Goal: Information Seeking & Learning: Check status

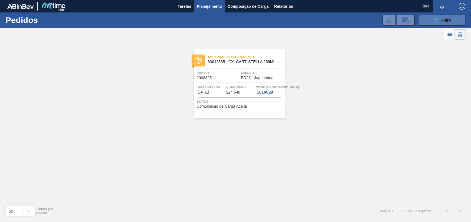
click at [441, 15] on button "089F7B8B-B2A5-4AFE-B5C0-19BA573D28AC Filtro" at bounding box center [441, 20] width 47 height 11
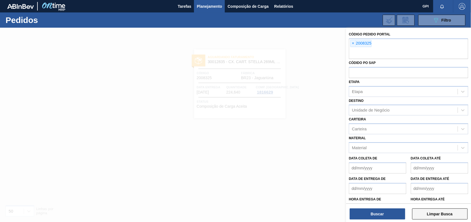
click at [431, 218] on button "Limpar Busca" at bounding box center [439, 214] width 55 height 11
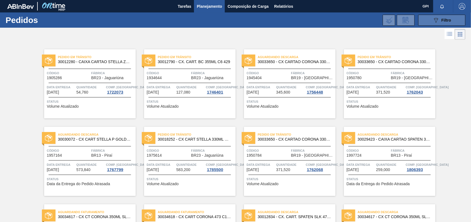
click at [429, 22] on button "089F7B8B-B2A5-4AFE-B5C0-19BA573D28AC Filtro" at bounding box center [441, 20] width 47 height 11
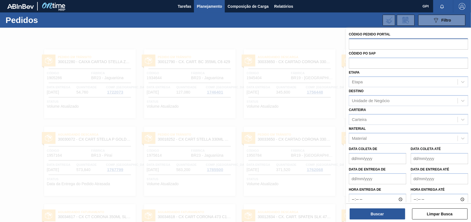
click at [393, 47] on input "text" at bounding box center [408, 44] width 119 height 11
paste input "2010581"
type input "2010581"
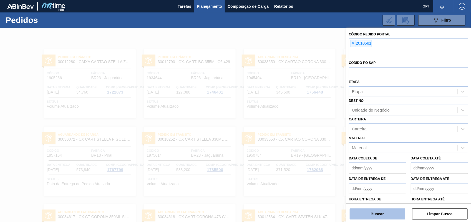
click at [387, 218] on button "Buscar" at bounding box center [376, 214] width 55 height 11
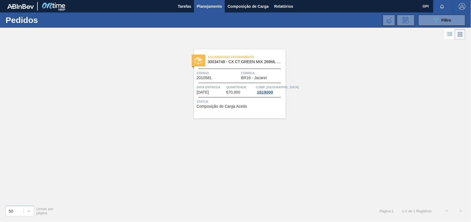
click at [237, 78] on div "Código 2010581" at bounding box center [218, 75] width 43 height 10
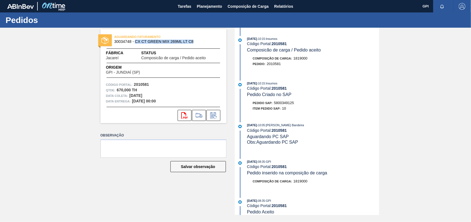
drag, startPoint x: 135, startPoint y: 42, endPoint x: 206, endPoint y: 42, distance: 71.0
click at [206, 42] on span "30034748 - CX CT GREEN MIX 269ML LT C8" at bounding box center [164, 42] width 101 height 4
copy span "CX CT GREEN MIX 269ML LT C8"
click at [292, 105] on span "5800349125" at bounding box center [284, 103] width 20 height 4
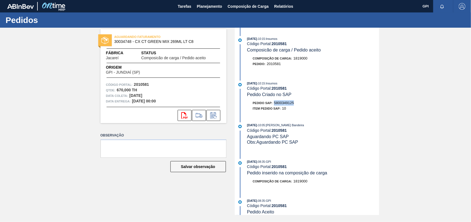
copy span "5800349125"
click at [144, 88] on div "Qtde : 670,000 TH" at bounding box center [163, 91] width 115 height 6
click at [143, 86] on strong "2010581" at bounding box center [141, 84] width 15 height 4
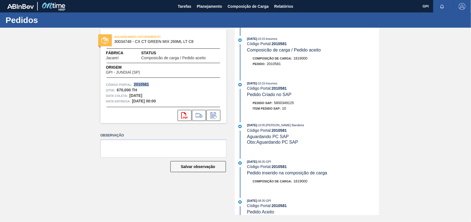
copy strong "2010581"
click at [181, 113] on icon "svg{fill:#ff0000}" at bounding box center [184, 115] width 7 height 7
click at [376, 83] on div "18/08/2025 - 10:15 : Insumos" at bounding box center [313, 84] width 132 height 6
click at [291, 104] on span "5800349125" at bounding box center [284, 103] width 20 height 4
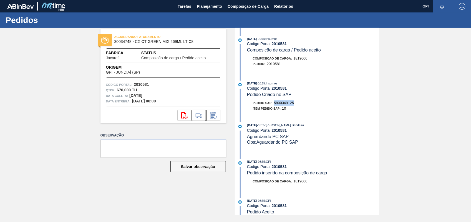
copy span "5800349125"
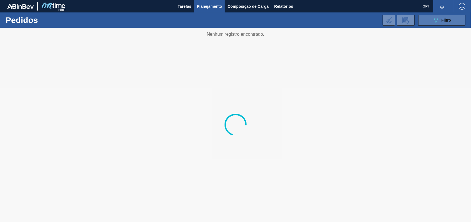
click at [439, 16] on button "089F7B8B-B2A5-4AFE-B5C0-19BA573D28AC Filtro" at bounding box center [441, 20] width 47 height 11
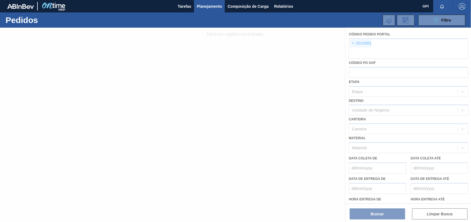
click at [350, 45] on div at bounding box center [235, 125] width 471 height 195
click at [351, 43] on div at bounding box center [235, 125] width 471 height 195
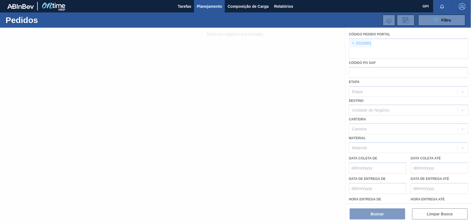
click at [351, 43] on div at bounding box center [235, 125] width 471 height 195
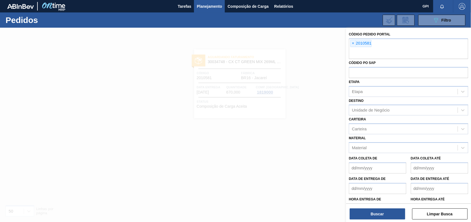
click at [351, 43] on span "×" at bounding box center [352, 43] width 5 height 7
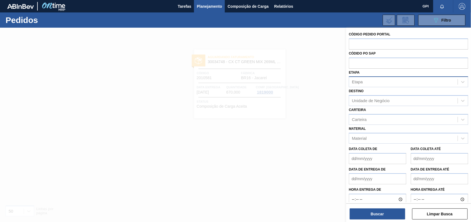
paste input "2010584"
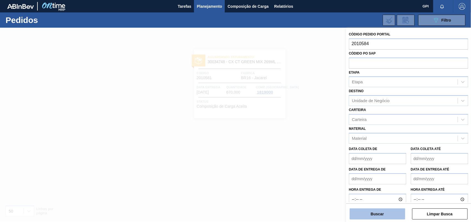
type input "2010584"
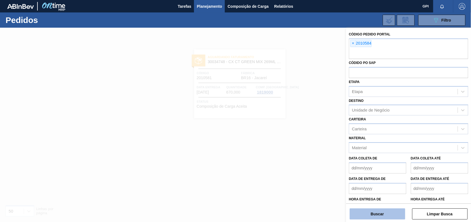
click at [388, 218] on button "Buscar" at bounding box center [376, 214] width 55 height 11
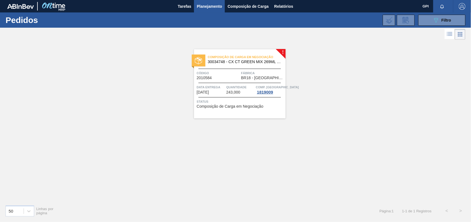
click at [243, 83] on div "Composição de Carga em Negociação 30034748 - CX CT GREEN MIX 269ML LT C8 Código…" at bounding box center [240, 83] width 92 height 69
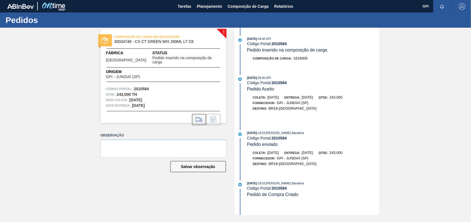
click at [198, 118] on icon at bounding box center [198, 120] width 6 height 4
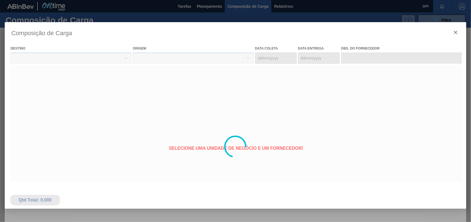
type coleta "26/08/2025"
type entrega "31/08/2025"
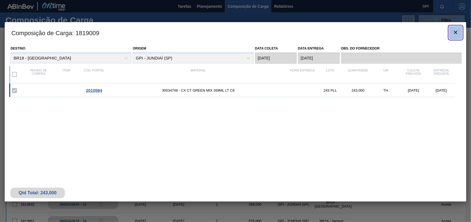
click at [456, 34] on icon "botão de ícone" at bounding box center [455, 32] width 7 height 7
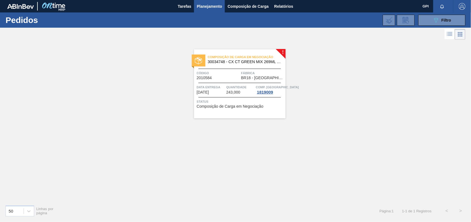
click at [227, 75] on span "Código" at bounding box center [218, 73] width 43 height 6
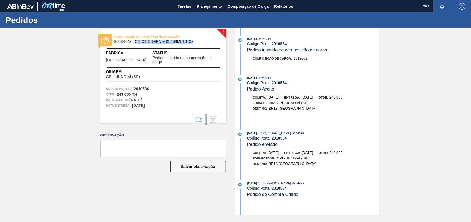
drag, startPoint x: 135, startPoint y: 42, endPoint x: 195, endPoint y: 44, distance: 59.4
click at [195, 44] on span "30034748 - CX CT GREEN MIX 269ML LT C8" at bounding box center [164, 42] width 101 height 4
copy span "CX CT GREEN MIX 269ML LT C8"
click at [202, 116] on icon at bounding box center [198, 119] width 9 height 7
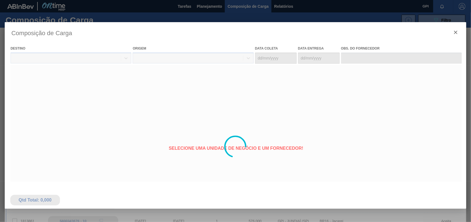
type coleta "26/08/2025"
type entrega "31/08/2025"
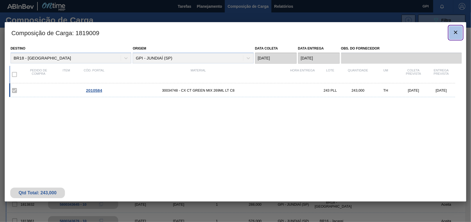
click at [453, 32] on icon "botão de ícone" at bounding box center [455, 32] width 7 height 7
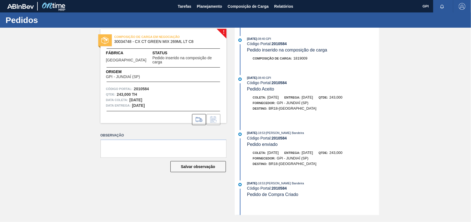
drag, startPoint x: 0, startPoint y: 0, endPoint x: 2, endPoint y: 66, distance: 65.8
click at [2, 66] on div "! COMPOSIÇÃO DE CARGA EM NEGOCIAÇÃO 30034748 - CX CT GREEN MIX 269ML LT C8 Fábr…" at bounding box center [235, 122] width 471 height 188
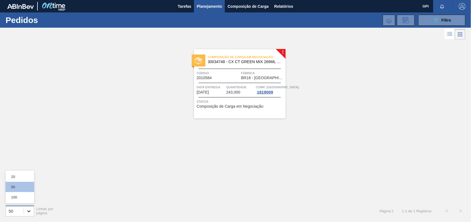
click at [32, 214] on div at bounding box center [29, 212] width 10 height 10
click at [225, 76] on div "Código 2010584" at bounding box center [218, 75] width 43 height 10
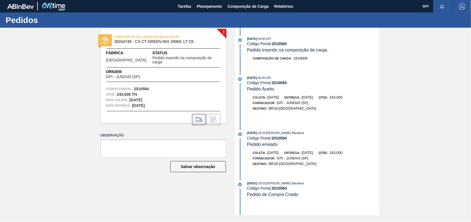
click at [201, 116] on icon at bounding box center [198, 119] width 9 height 7
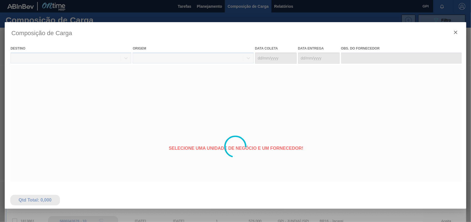
type coleta "26/08/2025"
type entrega "31/08/2025"
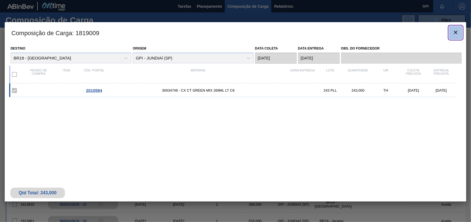
click at [453, 32] on icon "botão de ícone" at bounding box center [455, 32] width 7 height 7
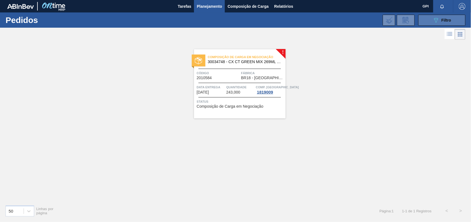
click at [423, 18] on button "089F7B8B-B2A5-4AFE-B5C0-19BA573D28AC Filtro" at bounding box center [441, 20] width 47 height 11
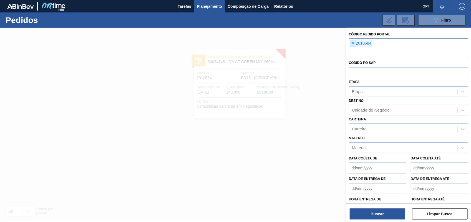
click at [350, 42] on span "×" at bounding box center [352, 43] width 5 height 7
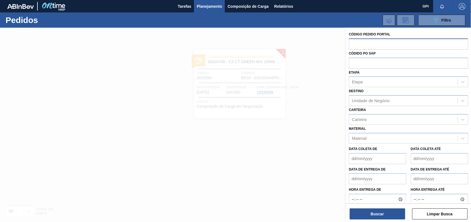
paste input "2010582"
type input "2010582"
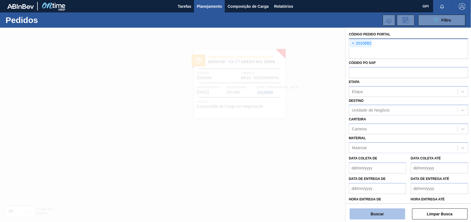
click at [379, 213] on button "Buscar" at bounding box center [376, 214] width 55 height 11
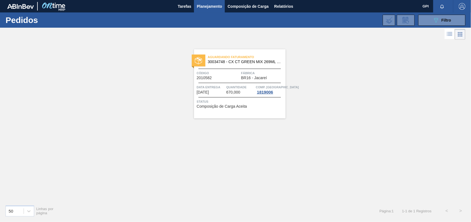
click at [221, 77] on div "Código 2010582" at bounding box center [218, 75] width 43 height 10
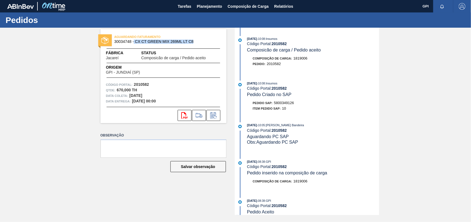
drag, startPoint x: 134, startPoint y: 42, endPoint x: 197, endPoint y: 41, distance: 63.2
click at [197, 41] on span "30034748 - CX CT GREEN MIX 269ML LT C8" at bounding box center [164, 42] width 101 height 4
copy span "CX CT GREEN MIX 269ML LT C8"
click at [284, 103] on span "5800349126" at bounding box center [284, 103] width 20 height 4
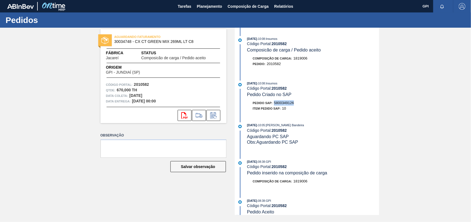
copy span "5800349126"
click at [141, 85] on strong "2010582" at bounding box center [141, 84] width 15 height 4
copy strong "2010582"
click at [185, 112] on icon "svg{fill:#ff0000}" at bounding box center [184, 115] width 7 height 7
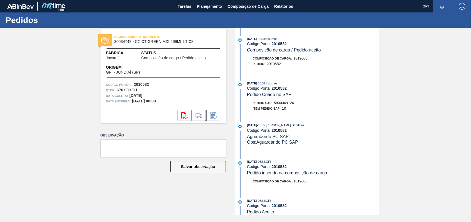
click at [58, 78] on div "AGUARDANDO FATURAMENTO 30034748 - CX CT GREEN MIX 269ML LT C8 Fábrica Jacareí S…" at bounding box center [235, 122] width 471 height 188
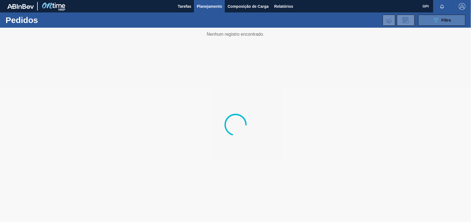
click at [438, 21] on icon "089F7B8B-B2A5-4AFE-B5C0-19BA573D28AC" at bounding box center [435, 20] width 7 height 7
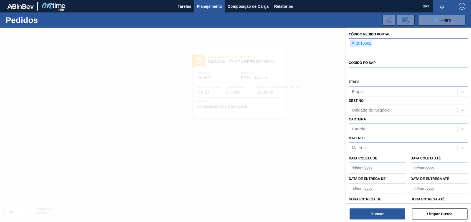
click at [353, 44] on span "×" at bounding box center [352, 43] width 5 height 7
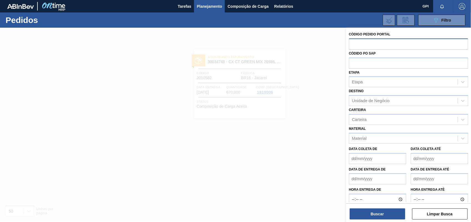
paste input "2010583"
type input "2010583"
click at [383, 211] on button "Buscar" at bounding box center [376, 214] width 55 height 11
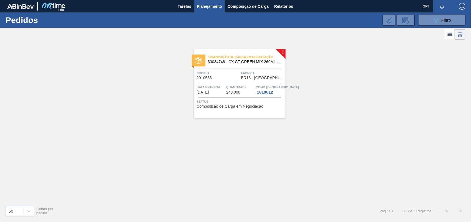
click at [225, 77] on div "Código 2010583" at bounding box center [218, 75] width 43 height 10
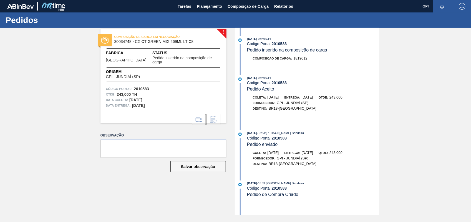
click at [225, 79] on div "COMPOSIÇÃO DE CARGA EM NEGOCIAÇÃO 30034748 - CX CT GREEN MIX 269ML LT C8 Fábric…" at bounding box center [163, 76] width 126 height 94
click at [196, 116] on icon at bounding box center [198, 119] width 9 height 7
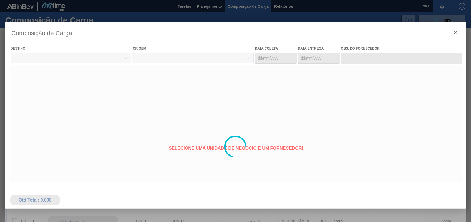
type coleta "27/08/2025"
type entrega "01/09/2025"
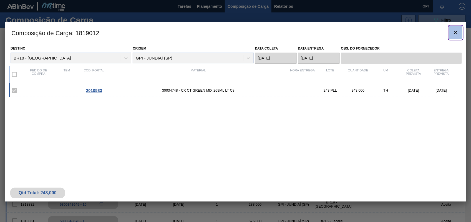
click at [452, 38] on button "botão de ícone" at bounding box center [455, 32] width 13 height 13
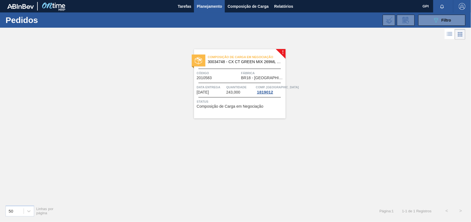
click at [232, 61] on span "30034748 - CX CT GREEN MIX 269ML LT C8" at bounding box center [244, 62] width 73 height 4
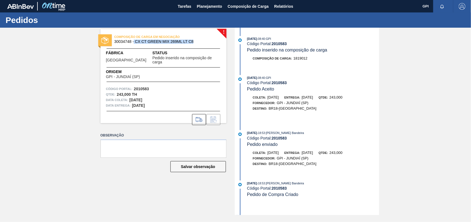
drag, startPoint x: 134, startPoint y: 42, endPoint x: 198, endPoint y: 42, distance: 64.1
click at [198, 42] on span "30034748 - CX CT GREEN MIX 269ML LT C8" at bounding box center [164, 42] width 101 height 4
copy span "CX CT GREEN MIX 269ML LT C8"
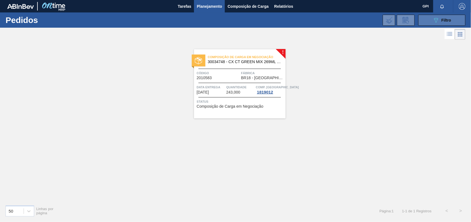
click at [443, 22] on div "089F7B8B-B2A5-4AFE-B5C0-19BA573D28AC Filtro" at bounding box center [441, 20] width 19 height 7
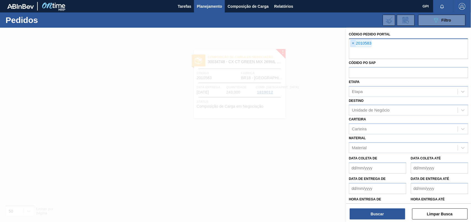
click at [354, 42] on span "×" at bounding box center [352, 43] width 5 height 7
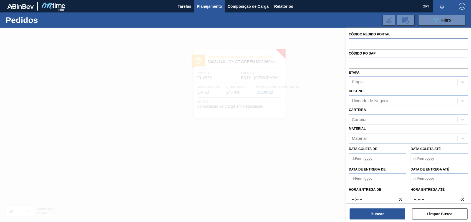
paste input "2010585"
type input "2010585"
click at [383, 213] on button "Buscar" at bounding box center [376, 214] width 55 height 11
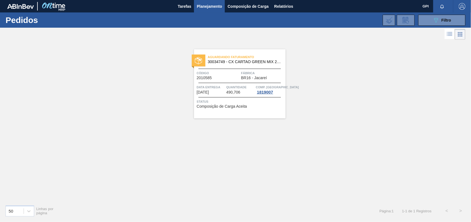
click at [214, 71] on span "Código" at bounding box center [218, 73] width 43 height 6
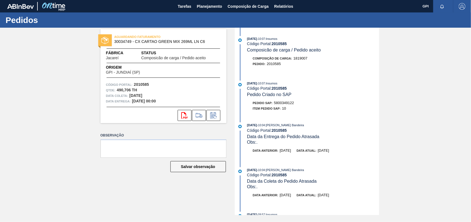
click at [286, 105] on span "5800349122" at bounding box center [284, 103] width 20 height 4
copy span "5800349122"
drag, startPoint x: 136, startPoint y: 41, endPoint x: 181, endPoint y: 41, distance: 44.6
click at [181, 41] on span "30034749 - CX CARTAO GREEN MIX 269ML LN C6" at bounding box center [164, 42] width 101 height 4
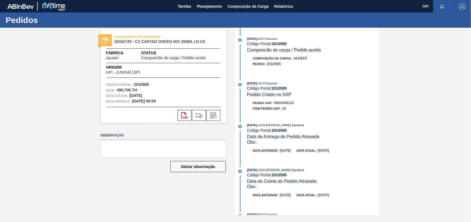
drag, startPoint x: 181, startPoint y: 41, endPoint x: 182, endPoint y: 73, distance: 31.9
click at [184, 75] on div "AGUARDANDO FATURAMENTO 30034749 - CX CARTAO GREEN MIX 269ML LN C6 Fábrica Jacar…" at bounding box center [163, 76] width 126 height 94
drag, startPoint x: 135, startPoint y: 40, endPoint x: 223, endPoint y: 45, distance: 88.9
click at [223, 45] on div "AGUARDANDO FATURAMENTO 30034749 - CX CARTAO GREEN MIX 269ML LN C6" at bounding box center [163, 39] width 126 height 12
copy span "CX CARTAO GREEN MIX 269ML LN C6"
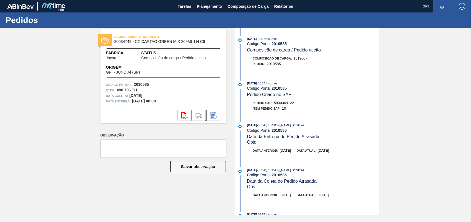
click at [146, 85] on strong "2010585" at bounding box center [141, 84] width 15 height 4
copy strong "2010585"
click at [185, 116] on icon "svg{fill:#ff0000}" at bounding box center [184, 115] width 7 height 7
click at [146, 85] on strong "2010585" at bounding box center [141, 84] width 15 height 4
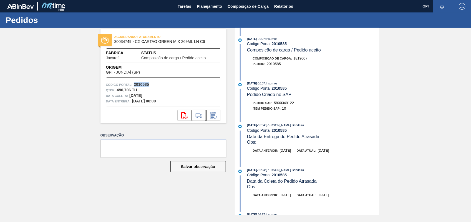
click at [146, 85] on strong "2010585" at bounding box center [141, 84] width 15 height 4
copy strong "2010585"
click at [189, 119] on button "svg{fill:#ff0000}" at bounding box center [184, 115] width 14 height 11
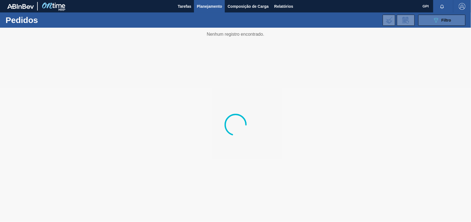
click at [455, 17] on button "089F7B8B-B2A5-4AFE-B5C0-19BA573D28AC Filtro" at bounding box center [441, 20] width 47 height 11
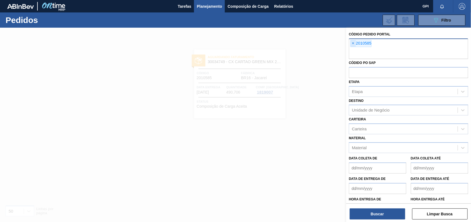
click at [351, 43] on span "×" at bounding box center [352, 43] width 5 height 7
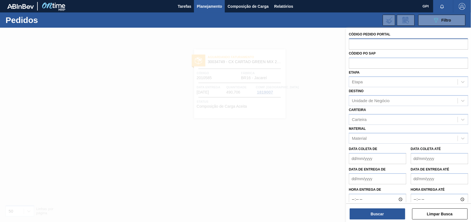
paste input "2008440"
type input "2008440"
click at [370, 212] on button "Buscar" at bounding box center [376, 214] width 55 height 11
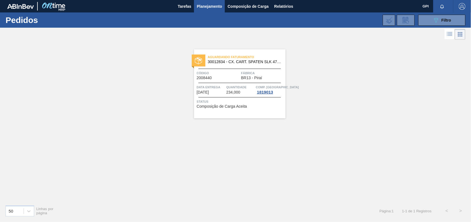
click at [225, 75] on span "Código" at bounding box center [218, 73] width 43 height 6
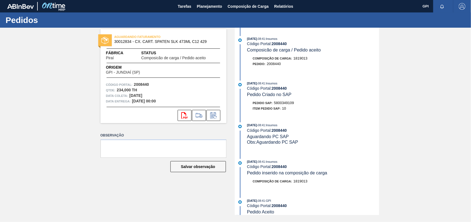
click at [288, 103] on span "5800349109" at bounding box center [284, 103] width 20 height 4
drag, startPoint x: 136, startPoint y: 41, endPoint x: 208, endPoint y: 42, distance: 72.1
click at [208, 42] on span "30012834 - CX. CART. SPATEN SLK 473ML C12 429" at bounding box center [164, 42] width 101 height 4
click at [144, 86] on strong "2008440" at bounding box center [141, 84] width 15 height 4
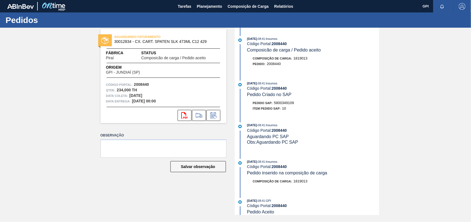
click at [144, 86] on strong "2008440" at bounding box center [141, 84] width 15 height 4
click at [184, 113] on icon at bounding box center [184, 115] width 6 height 7
click at [402, 121] on div "AGUARDANDO FATURAMENTO 30012834 - CX. CART. SPATEN SLK 473ML C12 429 Fábrica Pi…" at bounding box center [235, 122] width 471 height 188
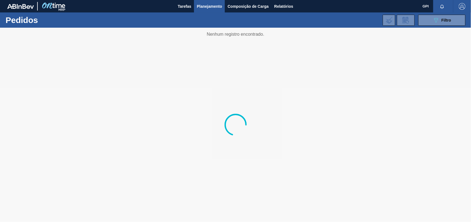
click at [431, 13] on div "089F7B8B-B2A5-4AFE-B5C0-19BA573D28AC Filtro Código Pedido Portal × 2008440 Códi…" at bounding box center [277, 20] width 381 height 17
click at [431, 17] on button "089F7B8B-B2A5-4AFE-B5C0-19BA573D28AC Filtro" at bounding box center [441, 20] width 47 height 11
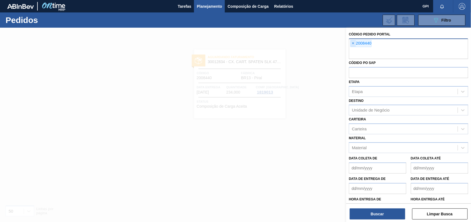
click at [351, 45] on span "×" at bounding box center [352, 43] width 5 height 7
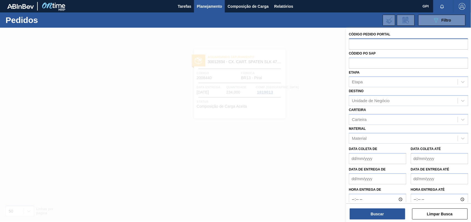
paste input "2008441"
type input "2008441"
click at [370, 212] on button "Buscar" at bounding box center [376, 214] width 55 height 11
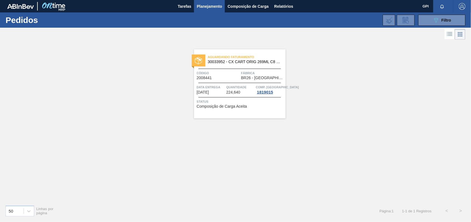
click at [232, 83] on div at bounding box center [239, 83] width 82 height 0
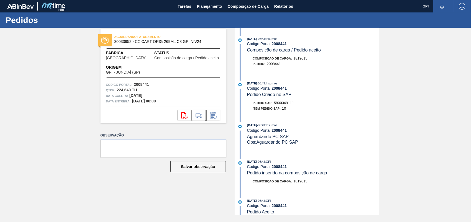
click at [289, 104] on span "5800349111" at bounding box center [284, 103] width 20 height 4
drag, startPoint x: 135, startPoint y: 40, endPoint x: 204, endPoint y: 42, distance: 69.6
click at [204, 42] on span "30033952 - CX CART ORIG 269ML C8 GPI NIV24" at bounding box center [164, 42] width 101 height 4
click at [141, 86] on strong "2008441" at bounding box center [141, 84] width 15 height 4
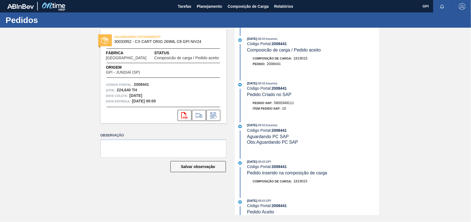
click at [141, 86] on strong "2008441" at bounding box center [141, 84] width 15 height 4
click at [185, 117] on icon "svg{fill:#ff0000}" at bounding box center [184, 115] width 7 height 7
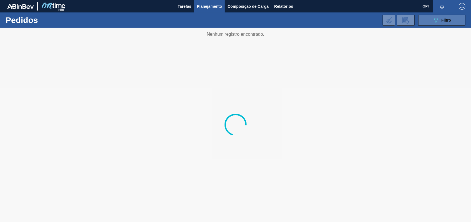
click at [432, 21] on button "089F7B8B-B2A5-4AFE-B5C0-19BA573D28AC Filtro" at bounding box center [441, 20] width 47 height 11
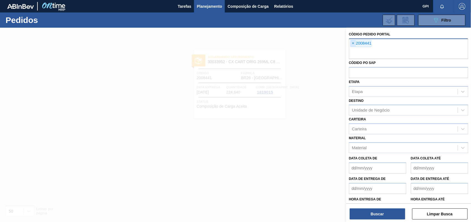
click at [352, 42] on span "×" at bounding box center [352, 43] width 5 height 7
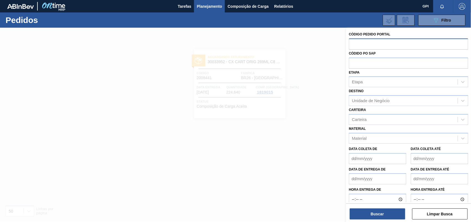
paste input "2010666"
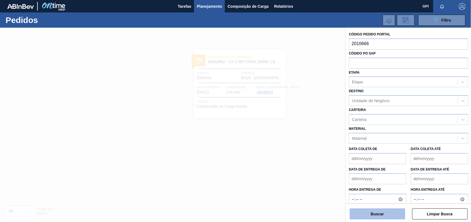
type input "2010666"
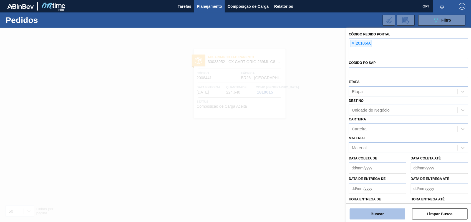
click at [380, 213] on button "Buscar" at bounding box center [376, 214] width 55 height 11
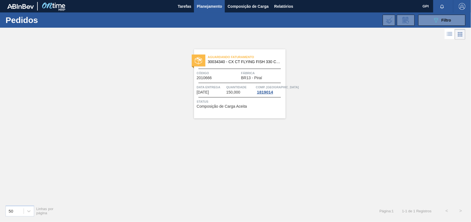
click at [224, 80] on div "Código 2010666" at bounding box center [218, 75] width 43 height 10
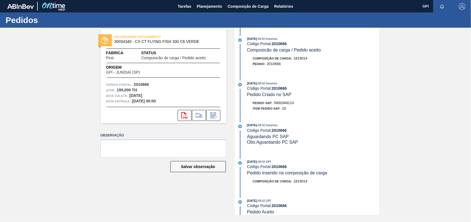
click at [281, 103] on span "5800349110" at bounding box center [284, 103] width 20 height 4
click at [279, 103] on span "5800349110" at bounding box center [284, 103] width 20 height 4
drag, startPoint x: 279, startPoint y: 103, endPoint x: 285, endPoint y: 108, distance: 8.2
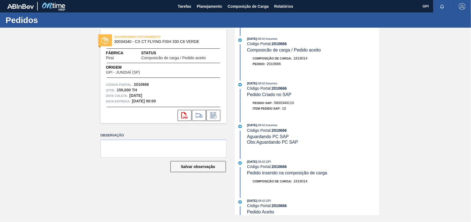
click at [285, 108] on span "10" at bounding box center [284, 108] width 4 height 4
click at [286, 104] on span "5800349110" at bounding box center [284, 103] width 20 height 4
drag, startPoint x: 135, startPoint y: 42, endPoint x: 202, endPoint y: 42, distance: 66.6
click at [202, 42] on span "30034340 - CX CT FLYING FISH 330 C6 VERDE" at bounding box center [164, 42] width 101 height 4
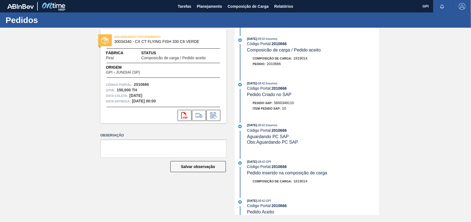
click at [146, 83] on strong "2010666" at bounding box center [141, 84] width 15 height 4
click at [183, 113] on icon "svg{fill:#ff0000}" at bounding box center [184, 115] width 7 height 7
click at [412, 102] on div "AGUARDANDO FATURAMENTO 30034340 - CX CT FLYING FISH 330 C6 VERDE Fábrica Piraí …" at bounding box center [235, 122] width 471 height 188
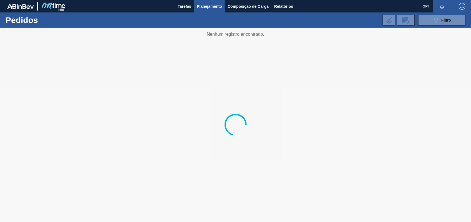
click at [417, 16] on div "089F7B8B-B2A5-4AFE-B5C0-19BA573D28AC Filtro Código Pedido Portal × 2010666 Códi…" at bounding box center [277, 20] width 381 height 17
click at [432, 24] on button "089F7B8B-B2A5-4AFE-B5C0-19BA573D28AC Filtro" at bounding box center [441, 20] width 47 height 11
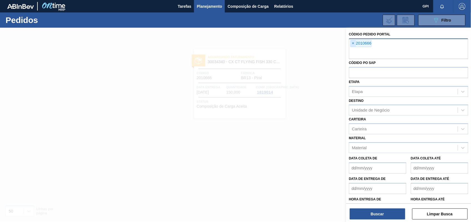
click at [352, 41] on span "×" at bounding box center [352, 43] width 5 height 7
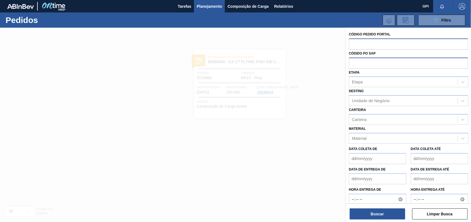
paste input "2008444"
type input "2008444"
click at [380, 216] on button "Buscar" at bounding box center [376, 214] width 55 height 11
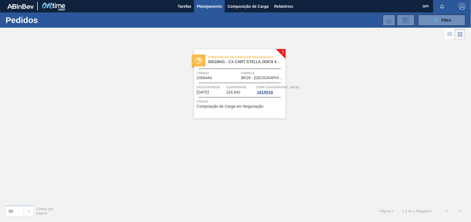
click at [217, 71] on span "Código" at bounding box center [218, 73] width 43 height 6
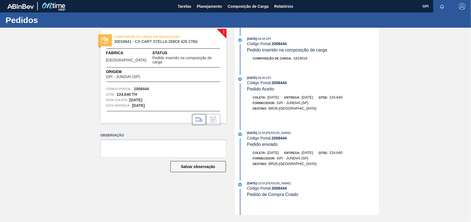
click at [189, 114] on div at bounding box center [163, 119] width 126 height 11
click at [193, 114] on button at bounding box center [199, 119] width 14 height 11
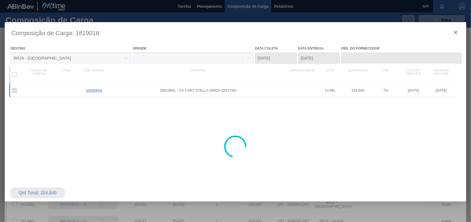
click at [455, 30] on div at bounding box center [235, 147] width 461 height 250
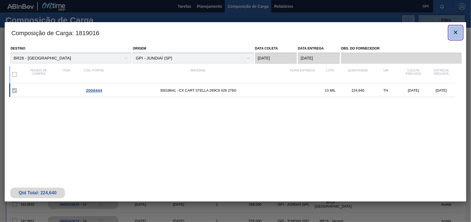
click at [454, 36] on button "botão de ícone" at bounding box center [455, 32] width 13 height 13
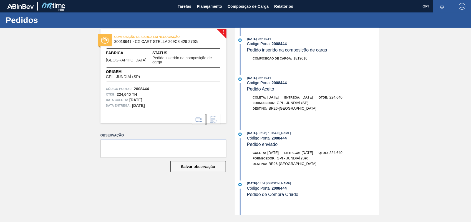
drag, startPoint x: 135, startPoint y: 42, endPoint x: 209, endPoint y: 42, distance: 74.0
click at [209, 42] on span "30018641 - CX CART STELLA 269C8 429 276G" at bounding box center [164, 42] width 101 height 4
click at [410, 141] on div "! COMPOSIÇÃO DE CARGA EM NEGOCIAÇÃO 30018641 - CX CART STELLA 269C8 429 276G Fá…" at bounding box center [235, 122] width 471 height 188
